Goal: Find specific page/section: Find specific page/section

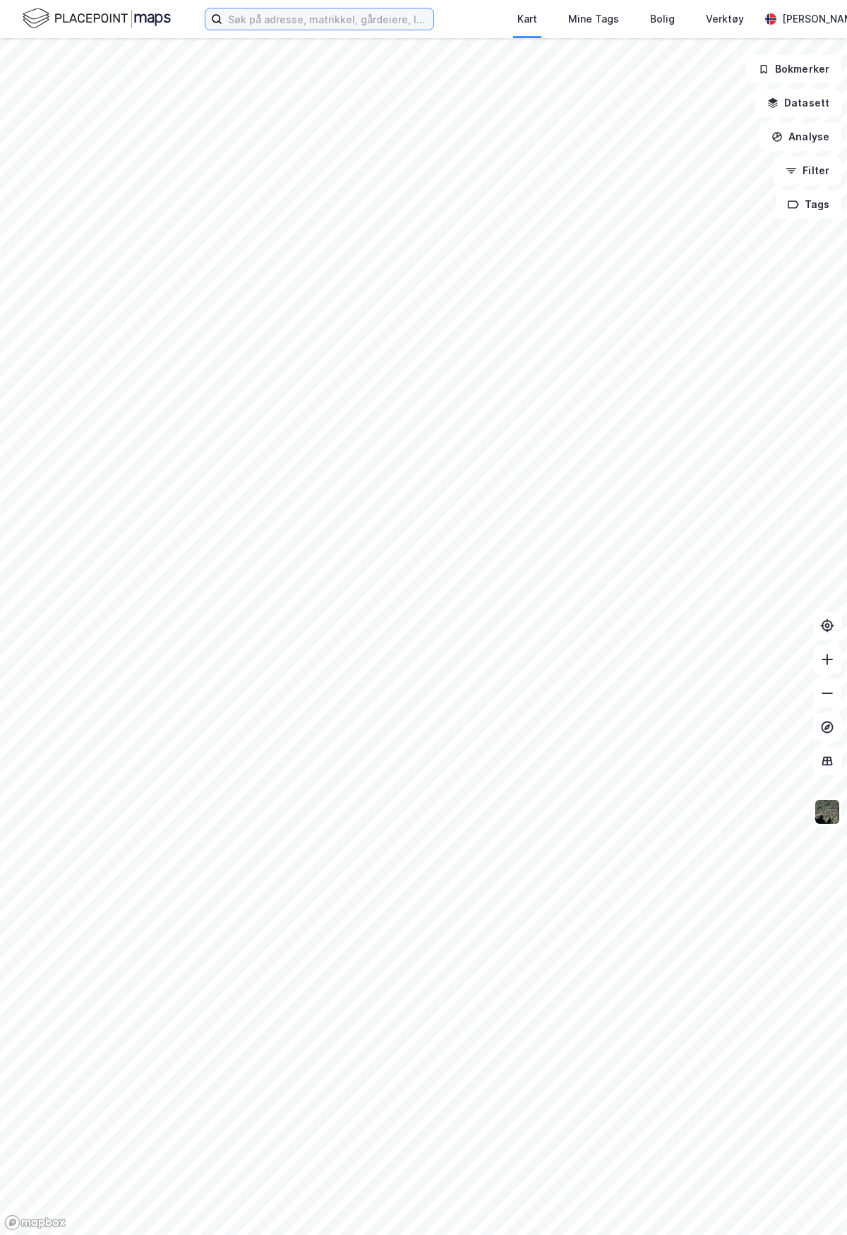
click at [378, 18] on input at bounding box center [327, 18] width 211 height 21
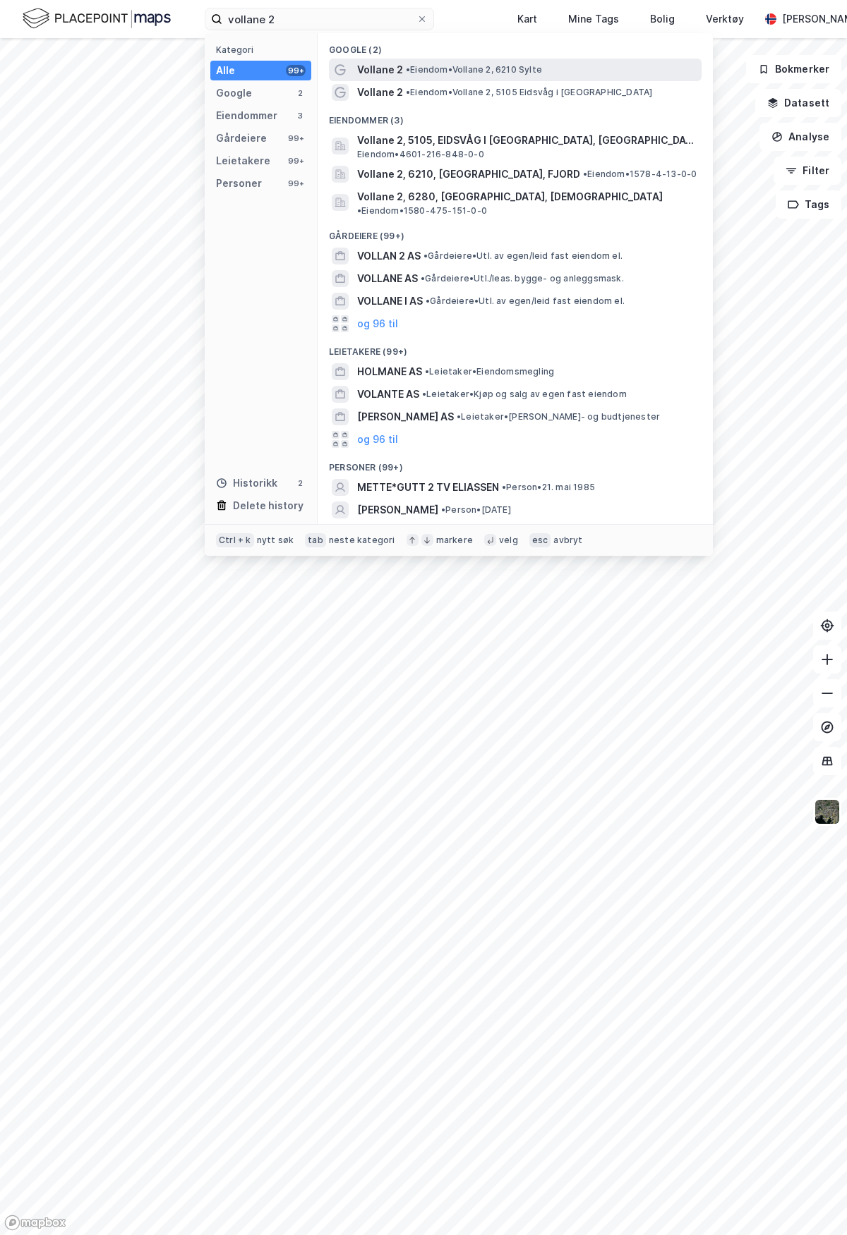
click at [384, 66] on span "Vollane 2" at bounding box center [380, 69] width 46 height 17
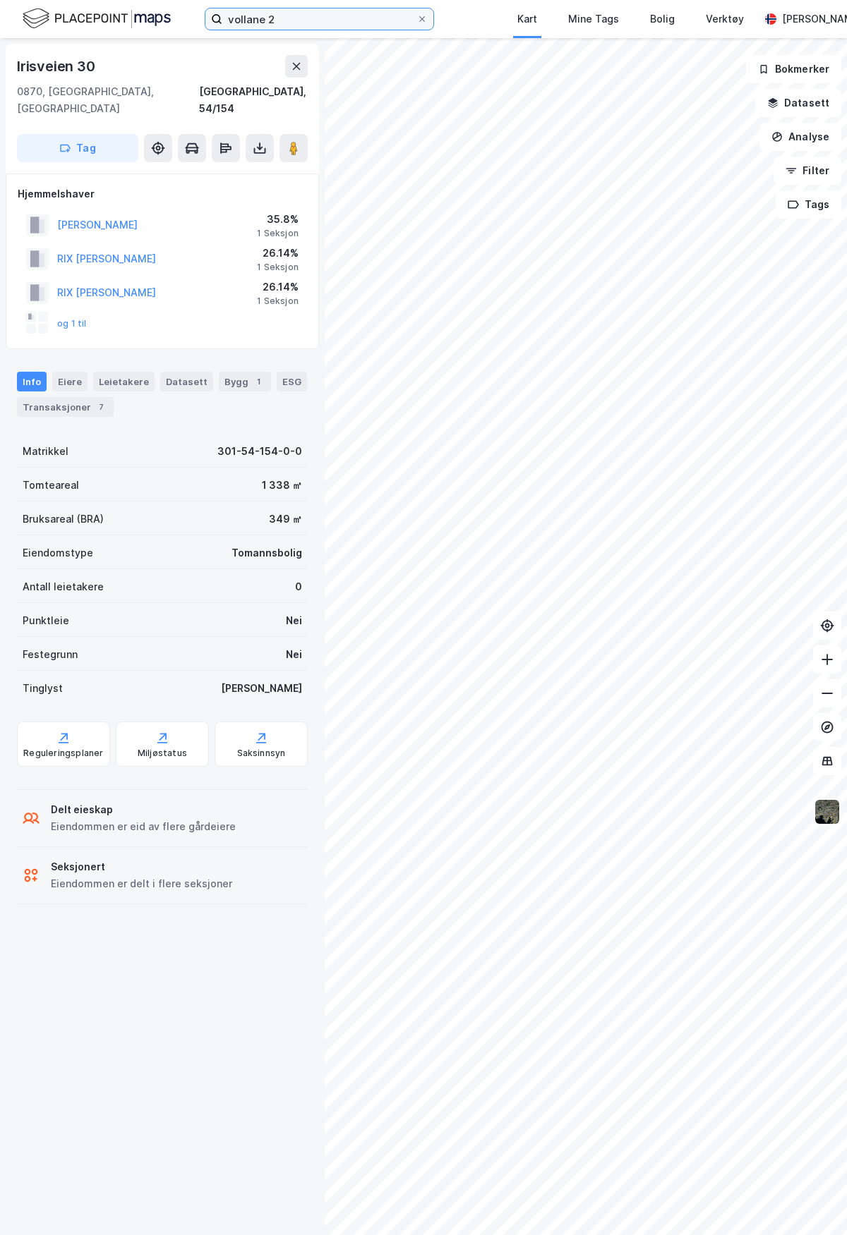
click at [301, 20] on input "vollane 2" at bounding box center [319, 18] width 194 height 21
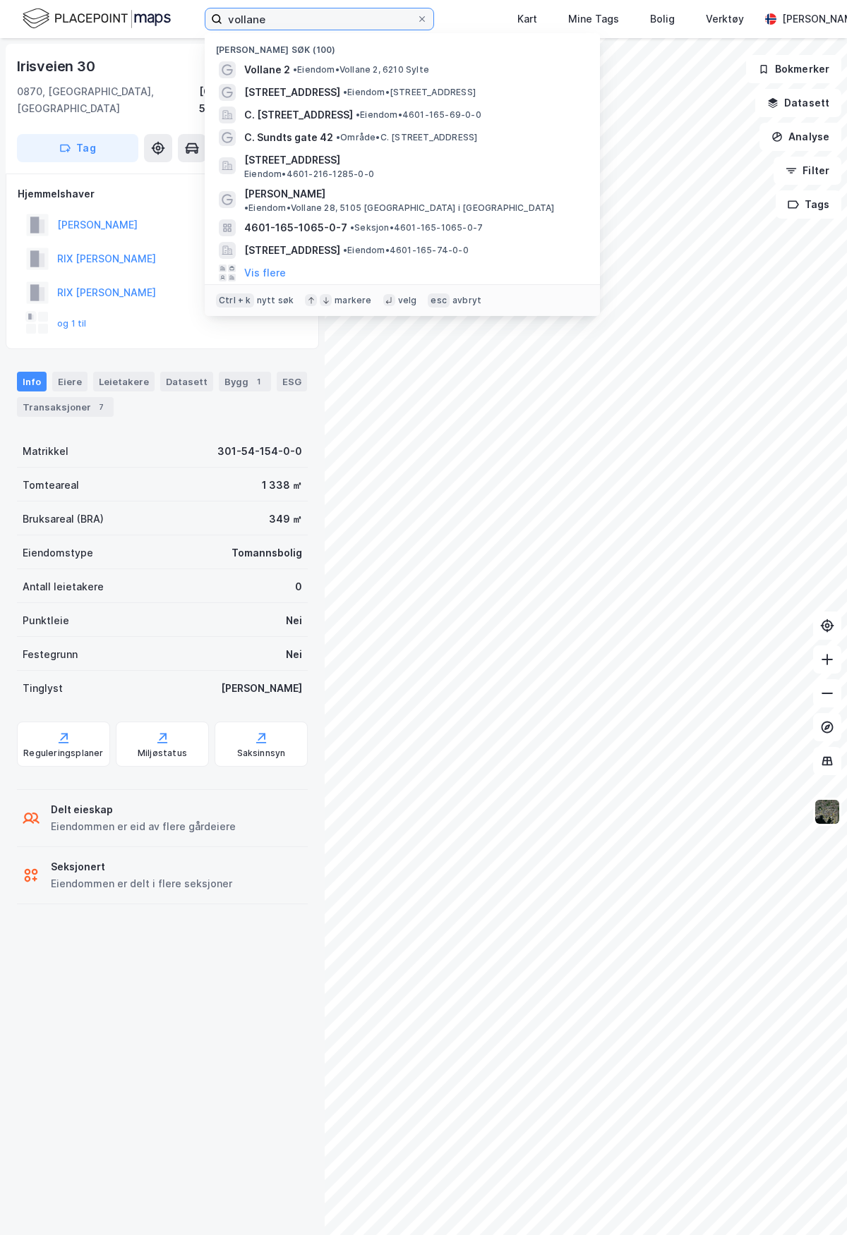
type input "vollane 2"
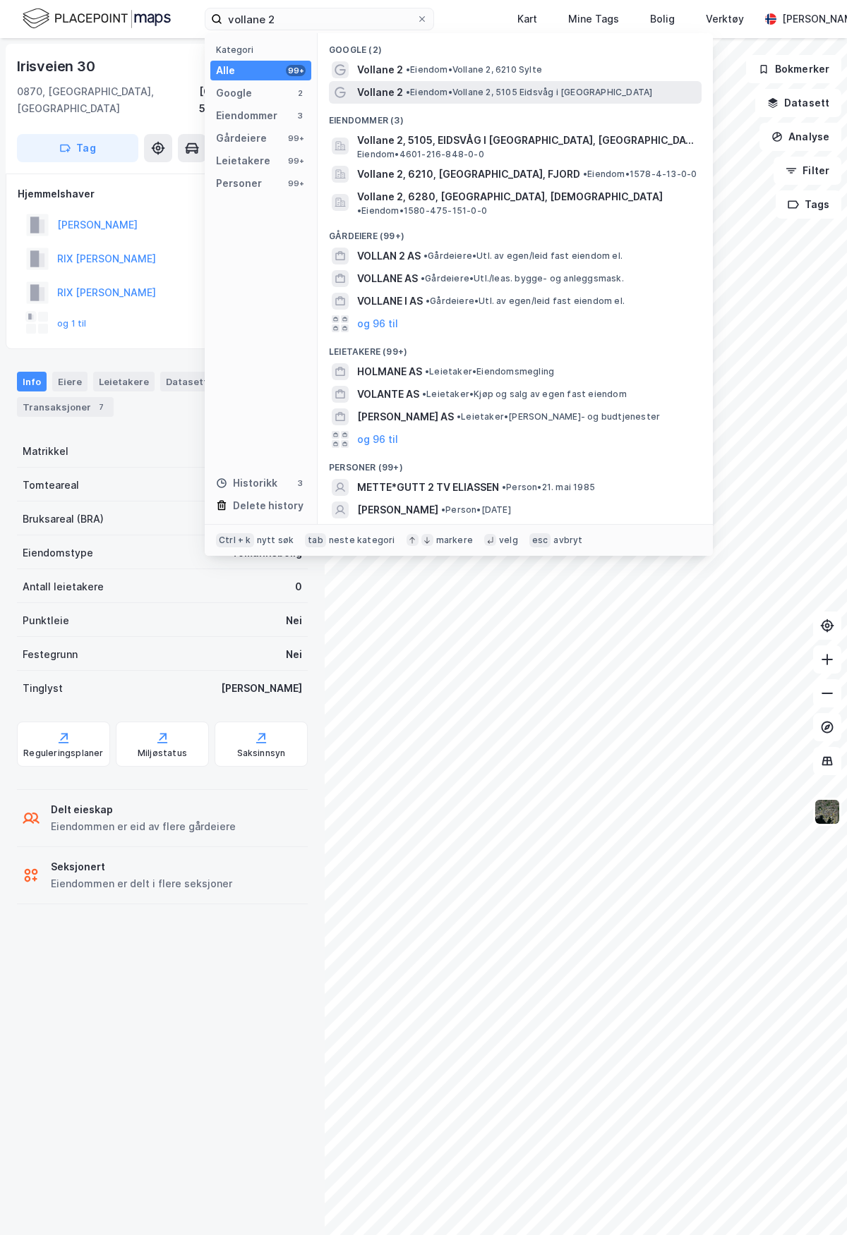
click at [485, 95] on span "• Eiendom • Vollane 2, 5105 [GEOGRAPHIC_DATA] i [GEOGRAPHIC_DATA]" at bounding box center [529, 92] width 246 height 11
